Goal: Information Seeking & Learning: Check status

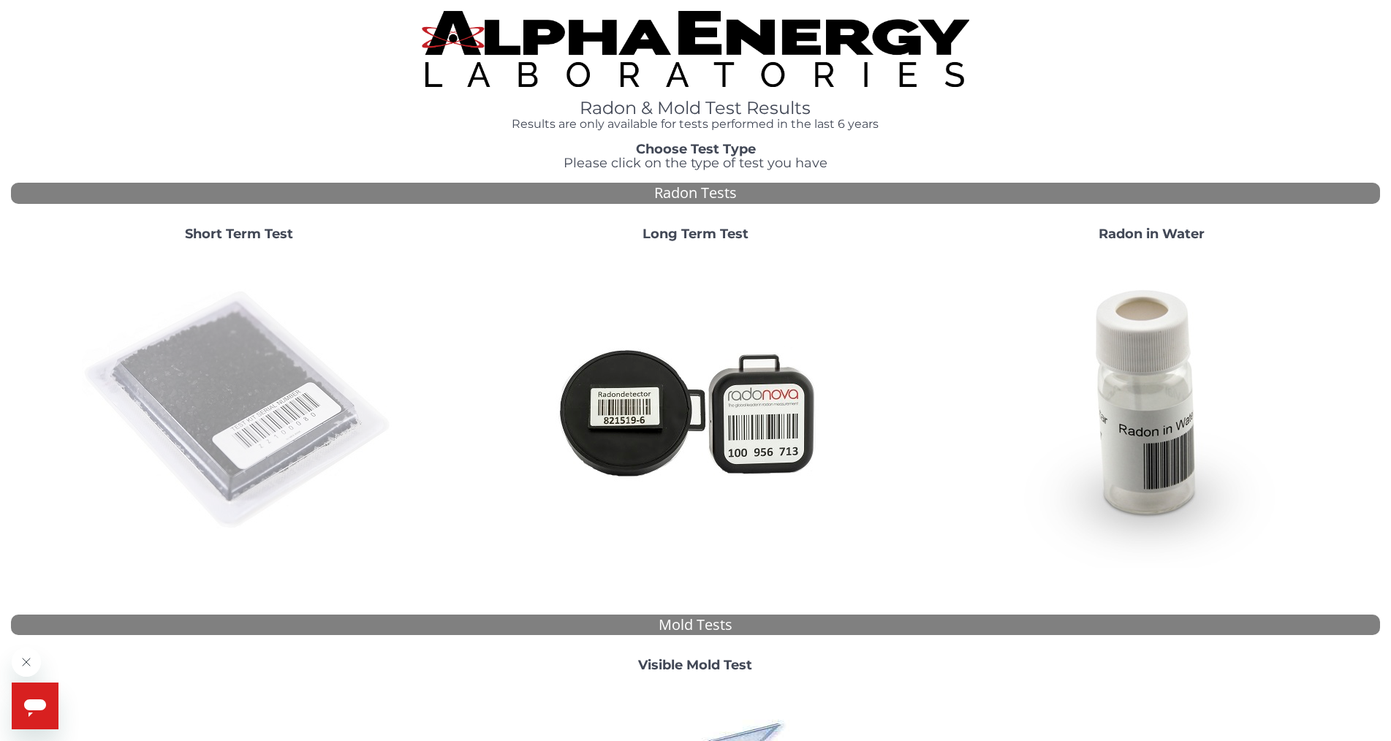
click at [282, 374] on img at bounding box center [239, 411] width 314 height 314
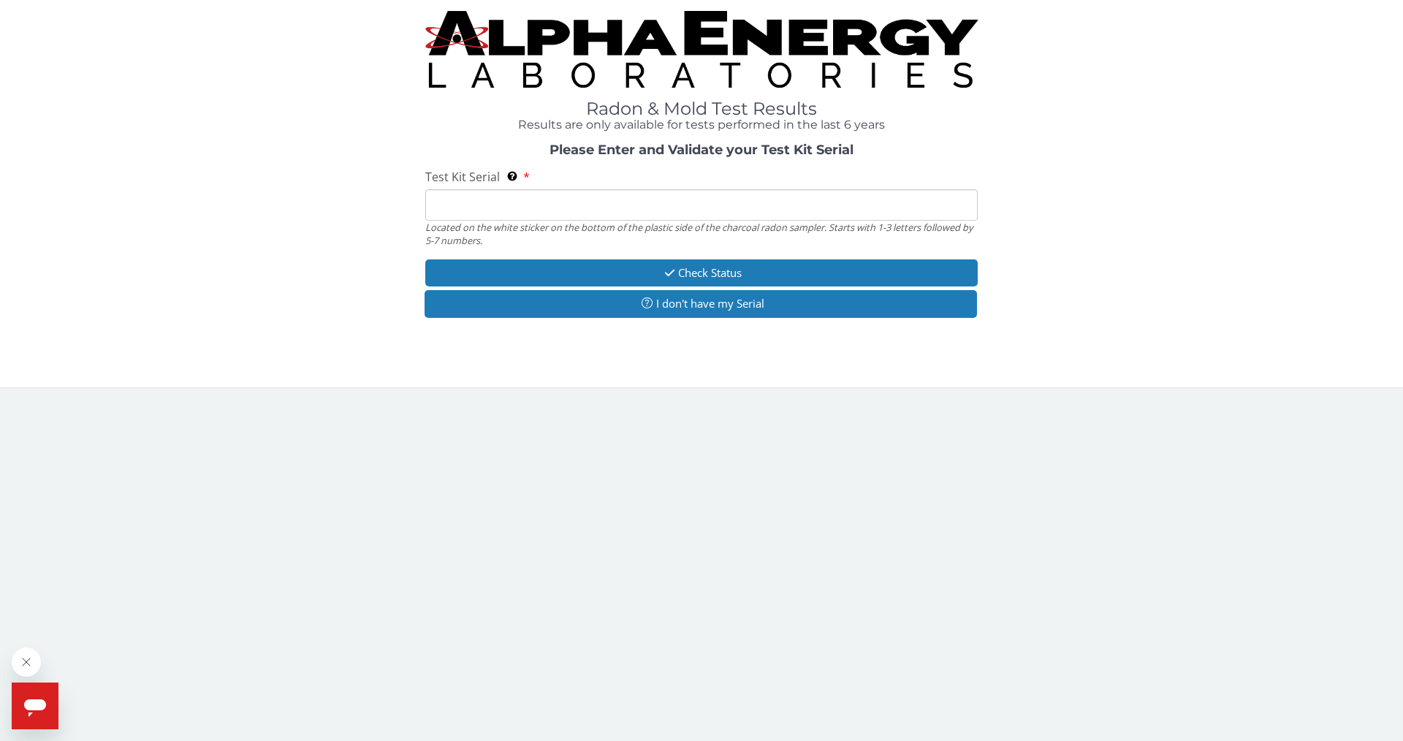
click at [479, 213] on input "Test Kit Serial Located on the white sticker on the bottom of the plastic side …" at bounding box center [701, 204] width 553 height 31
type input "f"
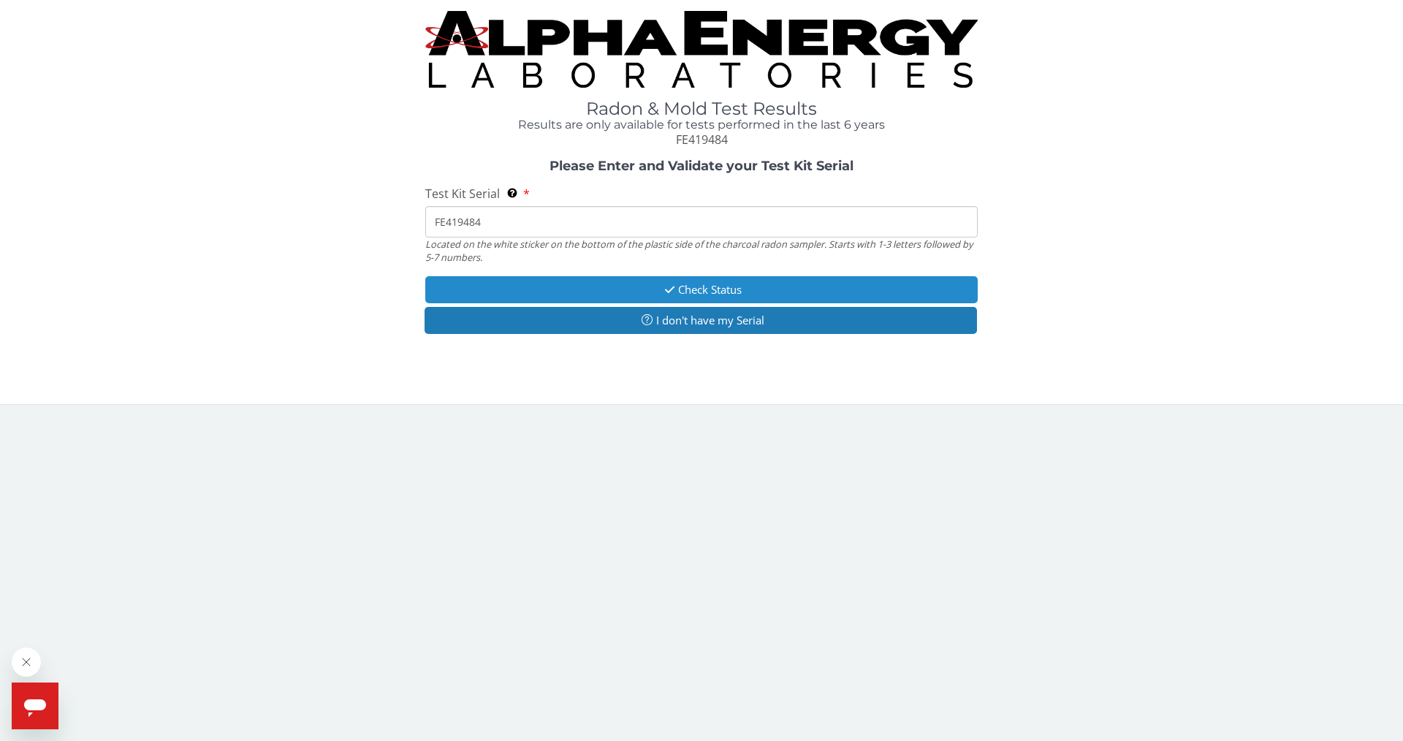
type input "FE419484"
click at [705, 291] on button "Check Status" at bounding box center [701, 289] width 553 height 27
